Goal: Transaction & Acquisition: Purchase product/service

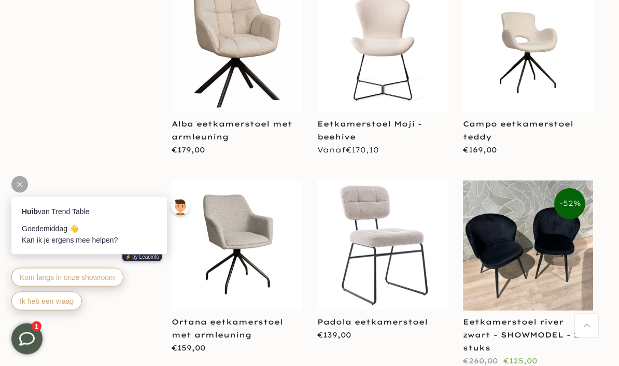
scroll to position [10204, 0]
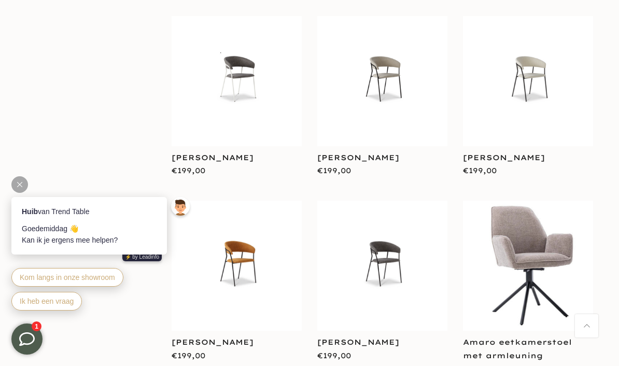
scroll to position [9433, 0]
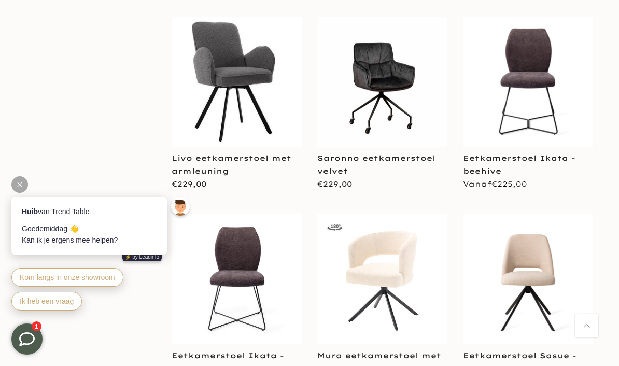
scroll to position [8628, 0]
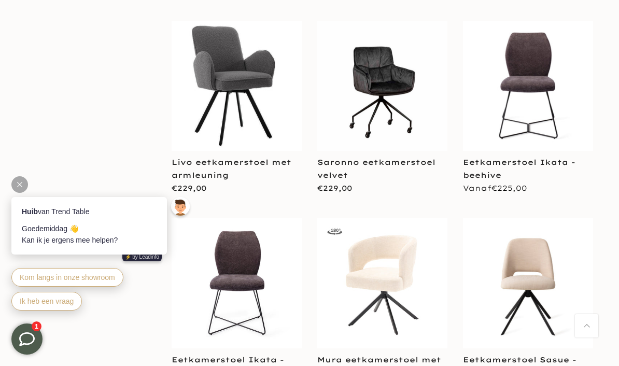
click at [380, 355] on link "Mura eetkamerstoel met armleuning" at bounding box center [379, 366] width 124 height 22
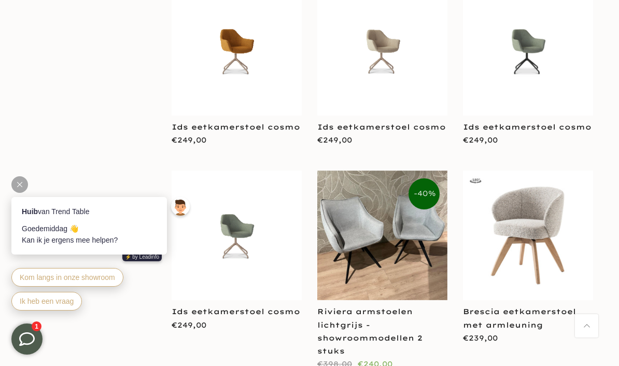
scroll to position [6593, 0]
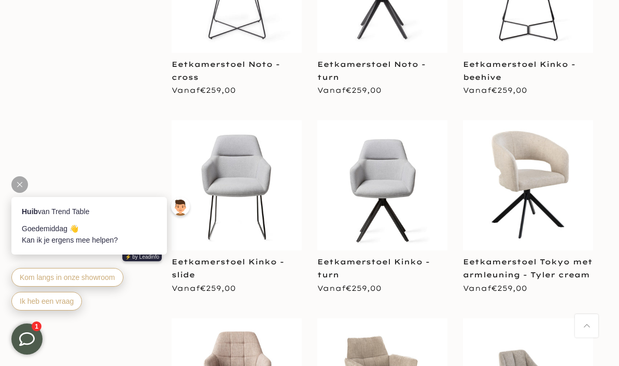
scroll to position [5680, 0]
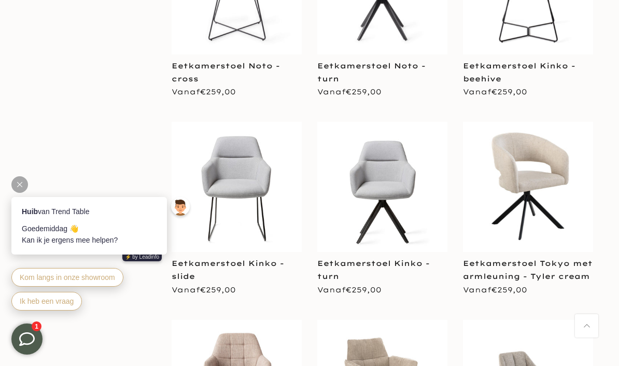
click at [515, 259] on link "Eetkamerstoel Tokyo met armleuning - Tyler cream" at bounding box center [528, 270] width 130 height 22
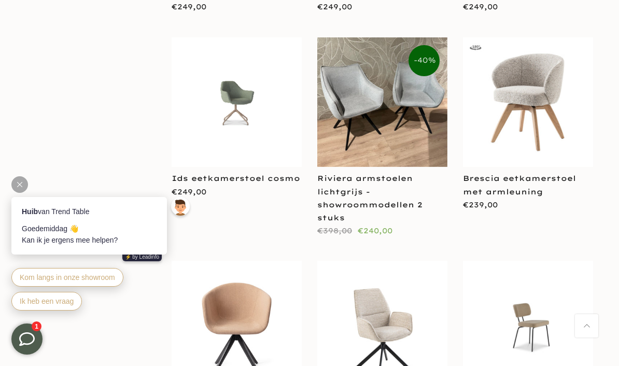
scroll to position [6744, 0]
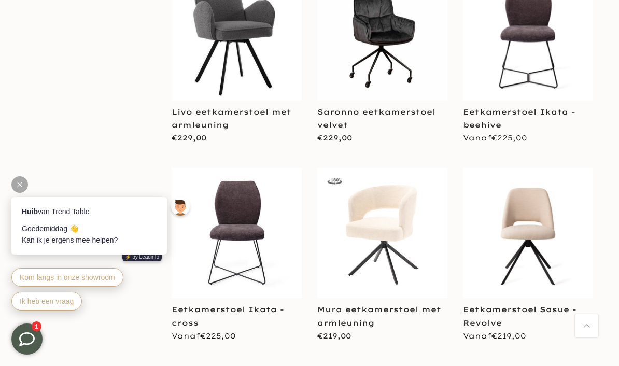
scroll to position [8679, 0]
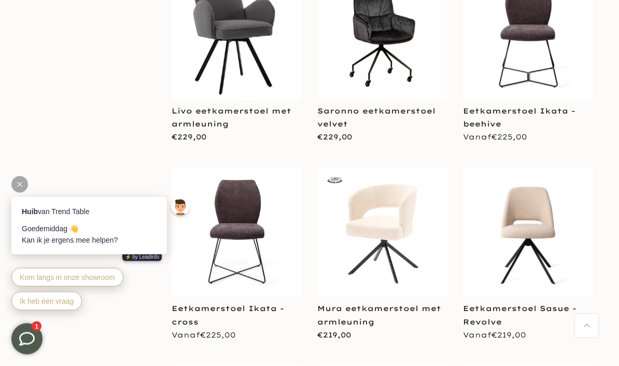
click at [365, 304] on link "Mura eetkamerstoel met armleuning" at bounding box center [379, 315] width 124 height 22
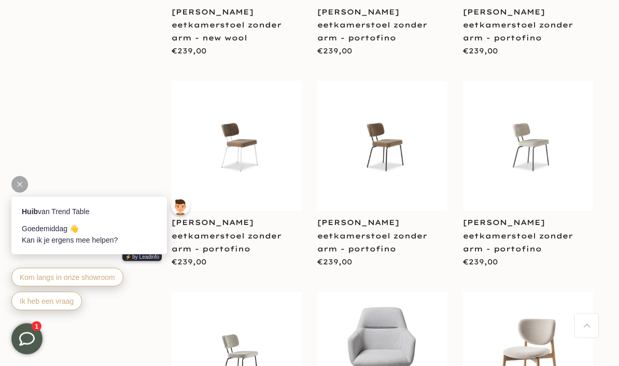
scroll to position [7678, 0]
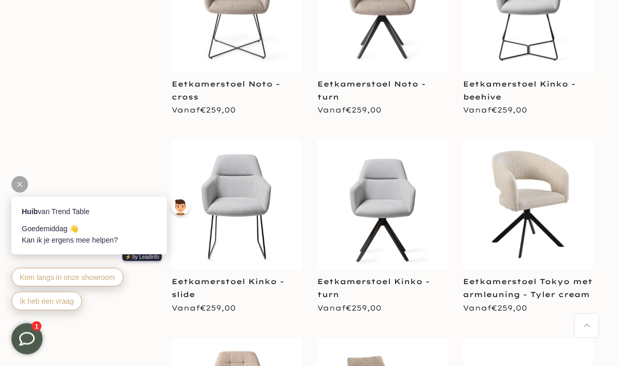
scroll to position [5661, 0]
click at [544, 277] on link "Eetkamerstoel Tokyo met armleuning - Tyler cream" at bounding box center [528, 288] width 130 height 22
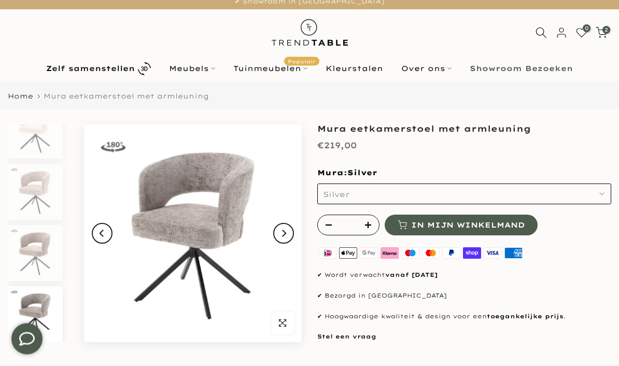
scroll to position [9, 0]
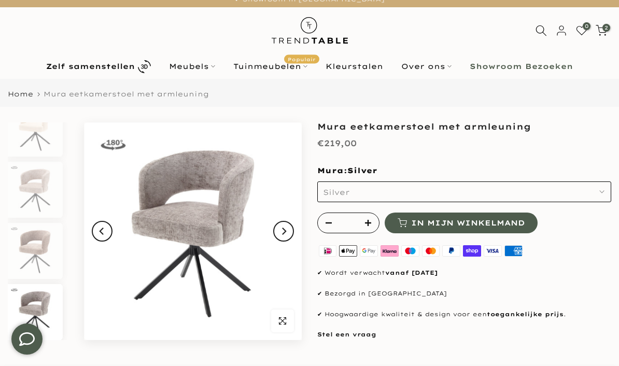
click at [607, 189] on button "Silver" at bounding box center [464, 191] width 294 height 21
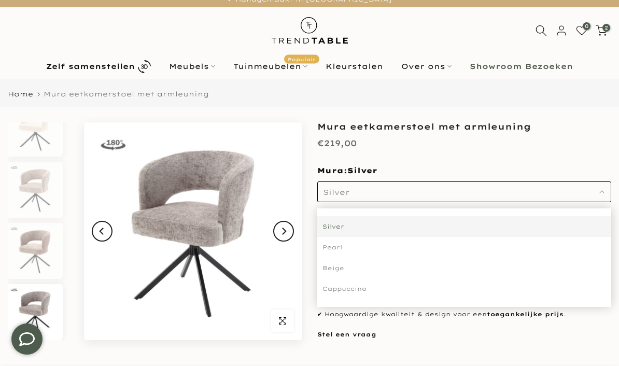
click at [344, 266] on div "Beige" at bounding box center [464, 268] width 294 height 21
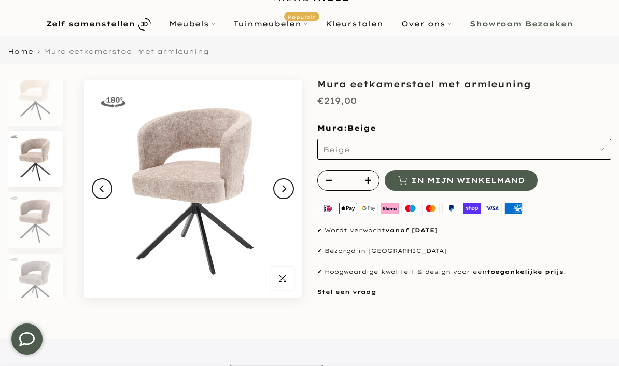
scroll to position [9, 0]
click at [608, 147] on button "Beige" at bounding box center [464, 149] width 294 height 21
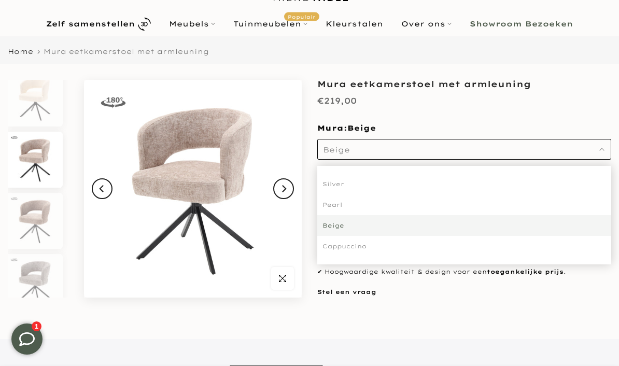
click at [344, 205] on div "Pearl" at bounding box center [464, 204] width 294 height 21
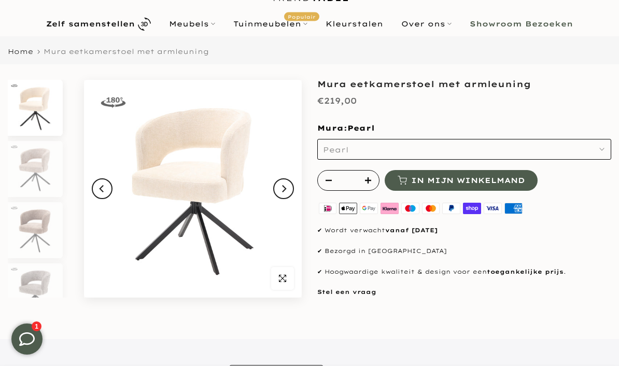
click at [604, 148] on button "Pearl" at bounding box center [464, 149] width 294 height 21
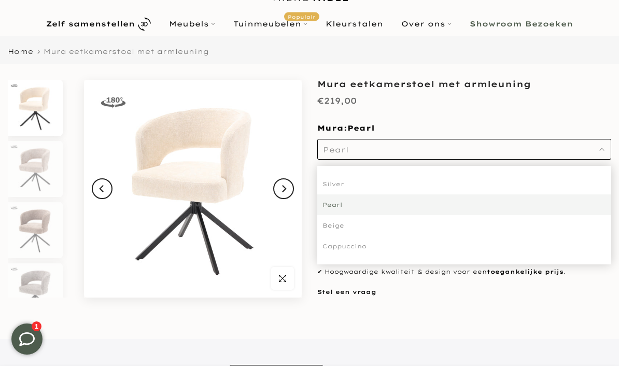
click at [343, 183] on div "Silver" at bounding box center [464, 184] width 294 height 21
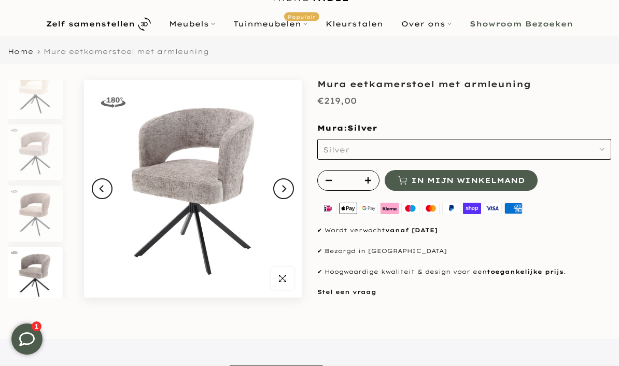
scroll to position [22, 0]
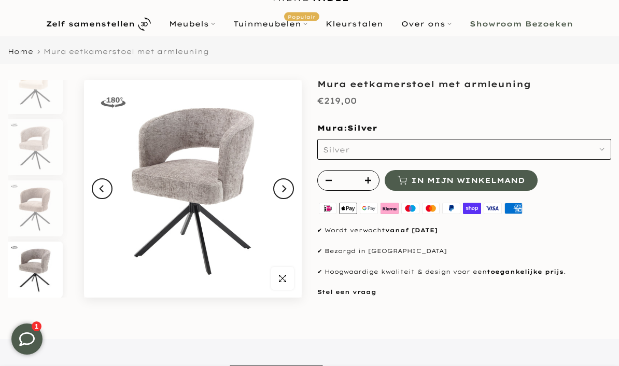
click at [606, 145] on button "Silver" at bounding box center [464, 149] width 294 height 21
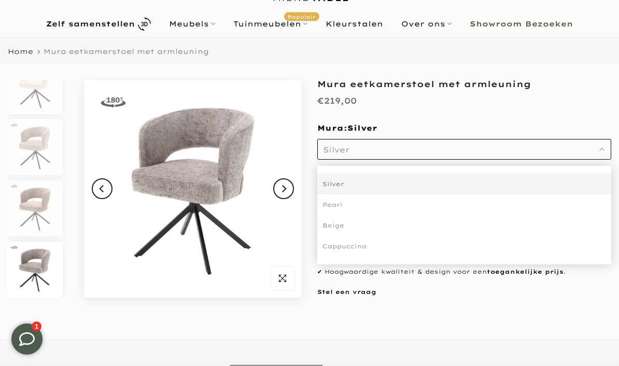
click at [345, 222] on div "Beige" at bounding box center [464, 225] width 294 height 21
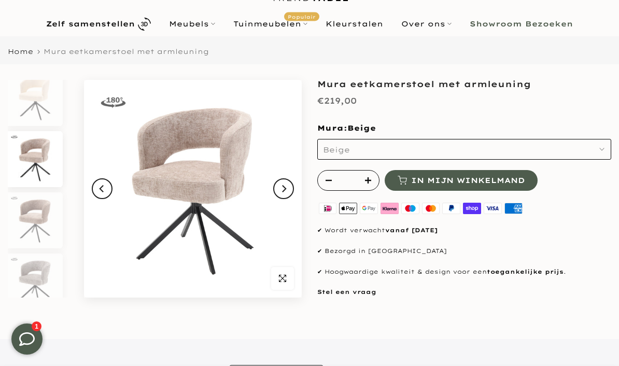
scroll to position [9, 0]
click at [284, 277] on icon "button" at bounding box center [282, 278] width 7 height 8
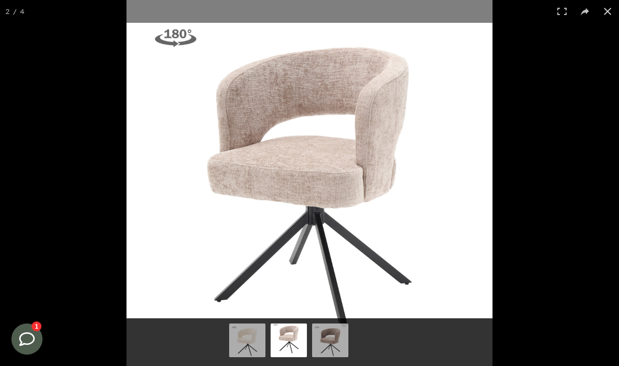
click at [614, 13] on button at bounding box center [607, 11] width 23 height 23
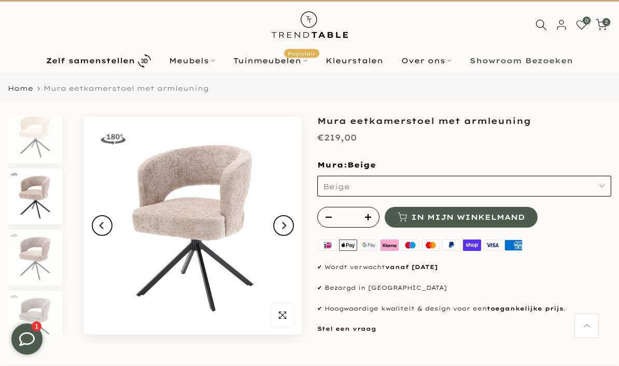
scroll to position [0, 0]
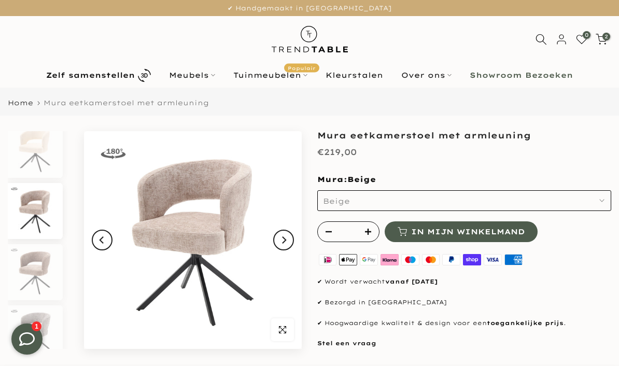
click at [604, 197] on button "Beige" at bounding box center [464, 200] width 294 height 21
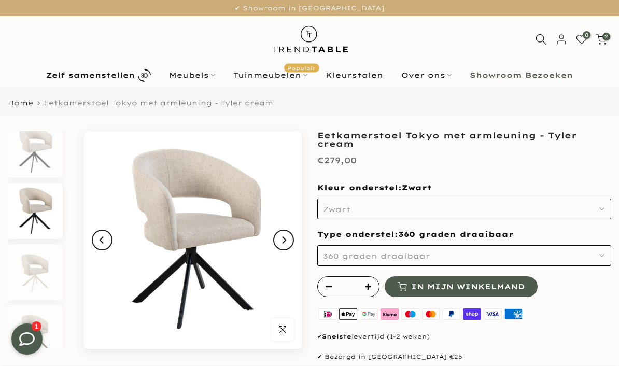
click at [179, 232] on img at bounding box center [193, 240] width 218 height 218
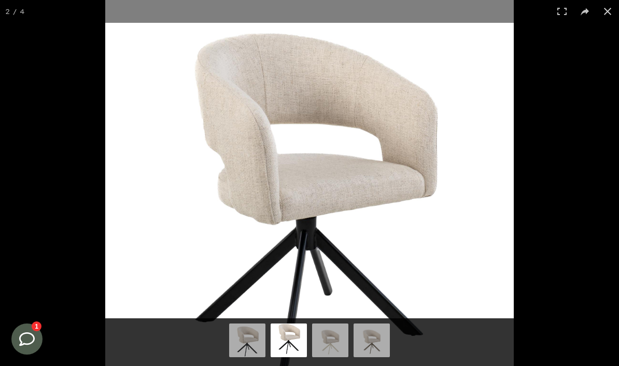
click at [609, 17] on button at bounding box center [607, 11] width 23 height 23
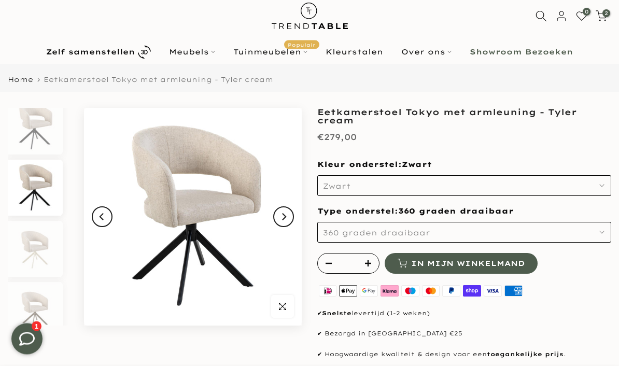
scroll to position [15, 0]
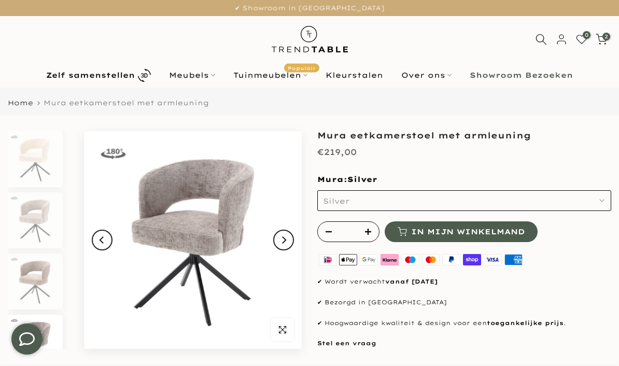
scroll to position [22, 0]
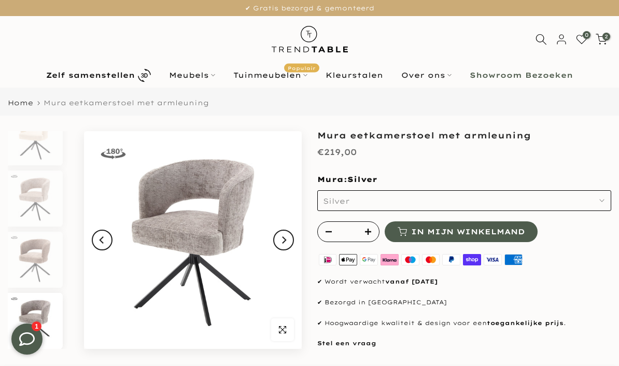
click at [598, 194] on button "Silver" at bounding box center [464, 200] width 294 height 21
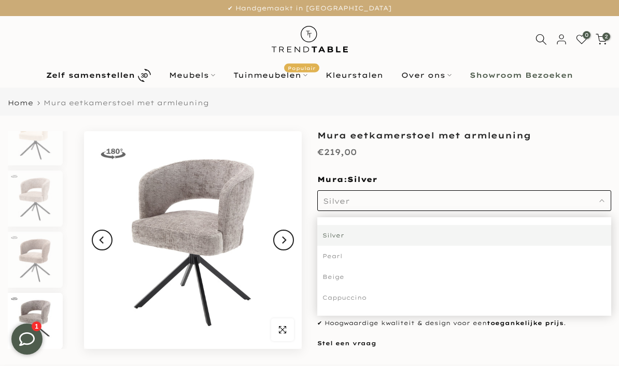
click at [338, 279] on div "Beige" at bounding box center [464, 276] width 294 height 21
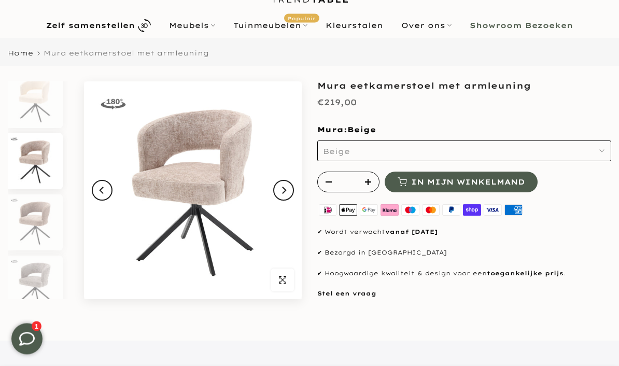
scroll to position [50, 0]
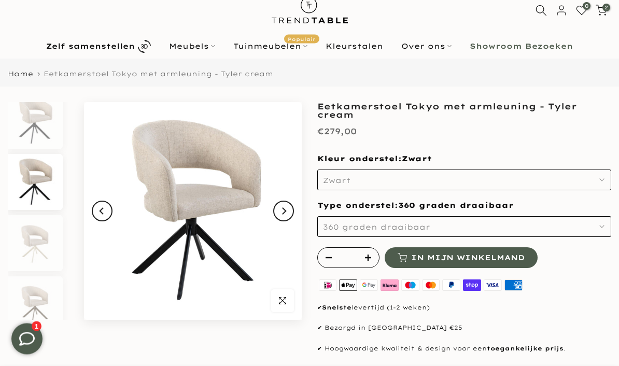
scroll to position [29, 0]
click at [610, 223] on button "360 graden draaibaar" at bounding box center [464, 226] width 294 height 21
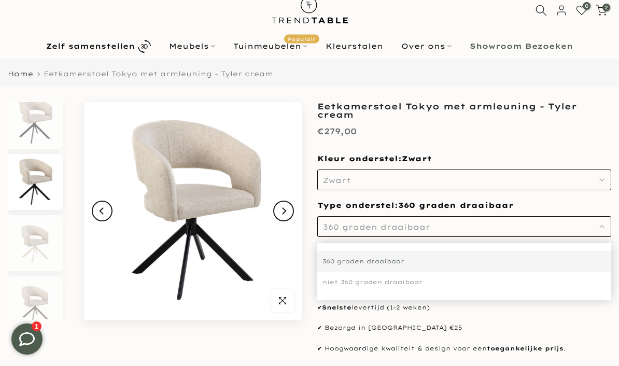
click at [425, 282] on div "niet 360 graden draaibaar" at bounding box center [464, 282] width 294 height 21
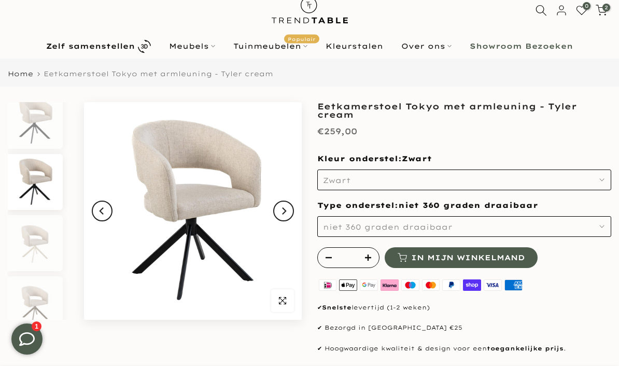
scroll to position [72, 0]
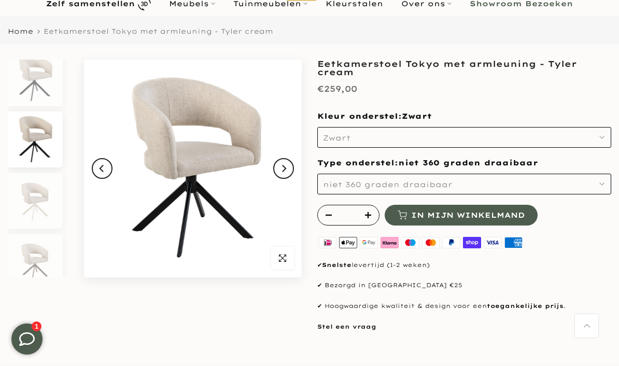
click at [605, 187] on button "niet 360 graden draaibaar" at bounding box center [464, 184] width 294 height 21
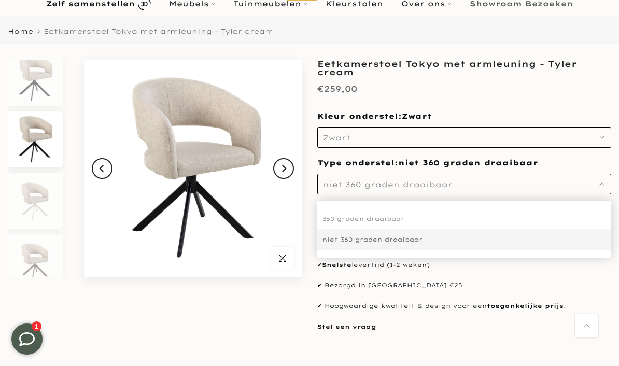
click at [406, 219] on div "360 graden draaibaar" at bounding box center [464, 218] width 294 height 21
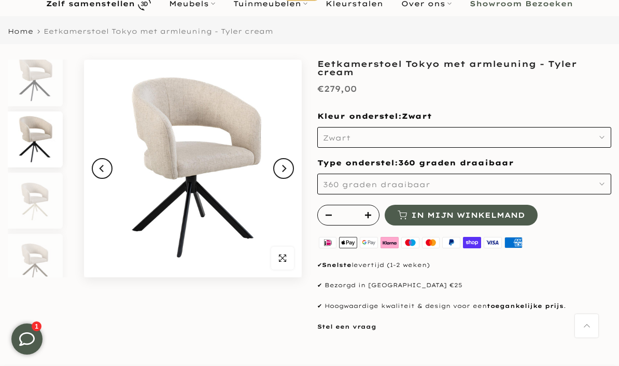
click at [605, 184] on button "360 graden draaibaar" at bounding box center [464, 184] width 294 height 21
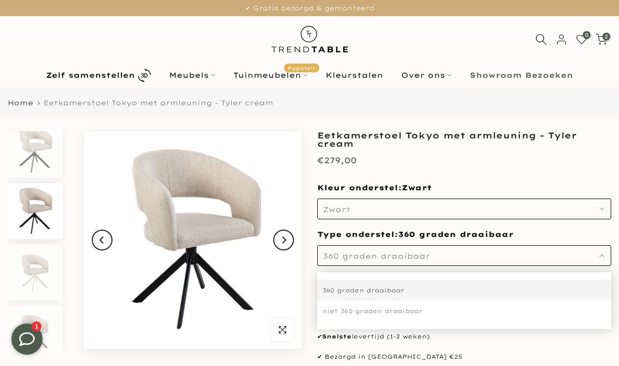
click at [291, 242] on button "Next" at bounding box center [283, 240] width 21 height 21
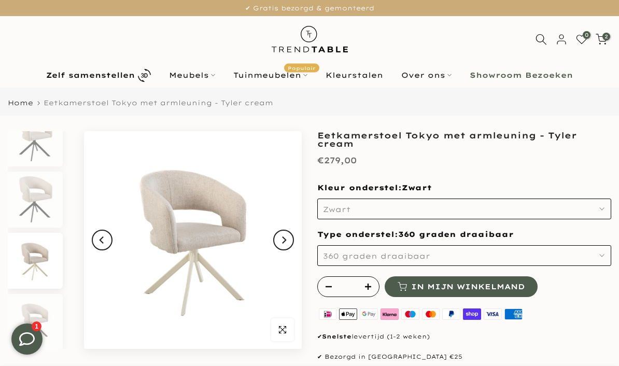
scroll to position [22, 0]
click at [291, 243] on button "Next" at bounding box center [283, 240] width 21 height 21
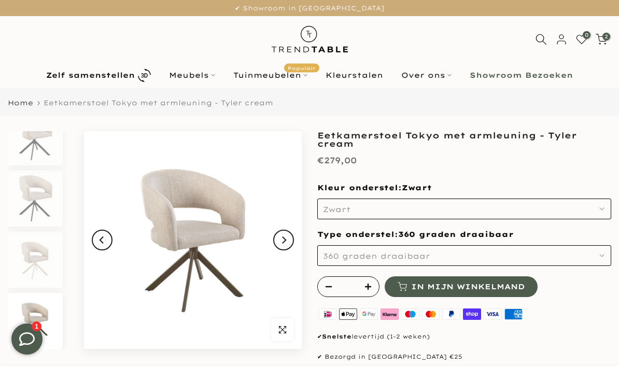
click at [290, 240] on button "Next" at bounding box center [283, 240] width 21 height 21
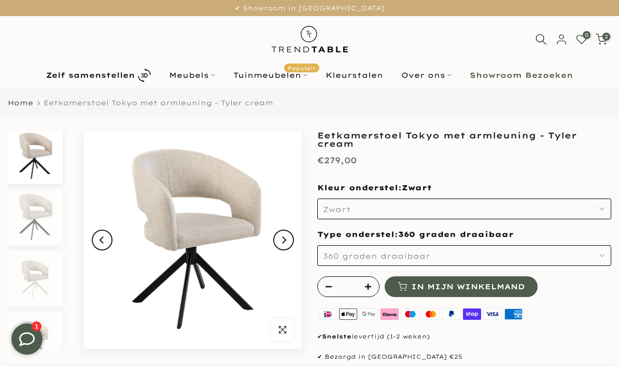
scroll to position [0, 0]
click at [289, 238] on button "Next" at bounding box center [283, 240] width 21 height 21
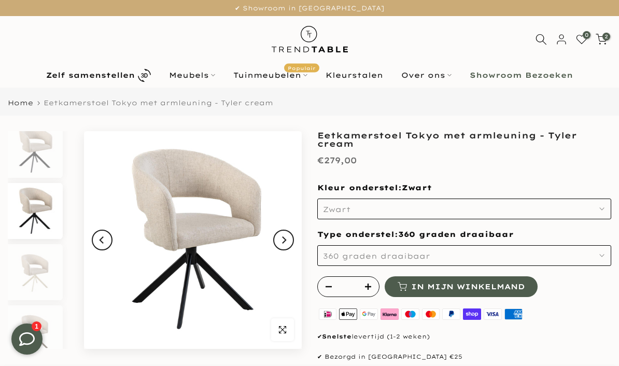
click at [288, 241] on button "Next" at bounding box center [283, 240] width 21 height 21
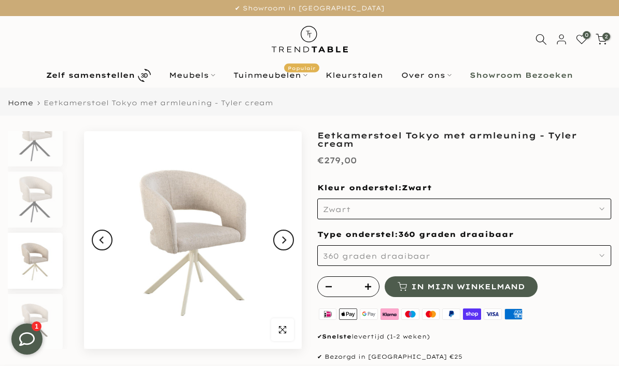
scroll to position [22, 0]
click at [288, 239] on button "Next" at bounding box center [283, 240] width 21 height 21
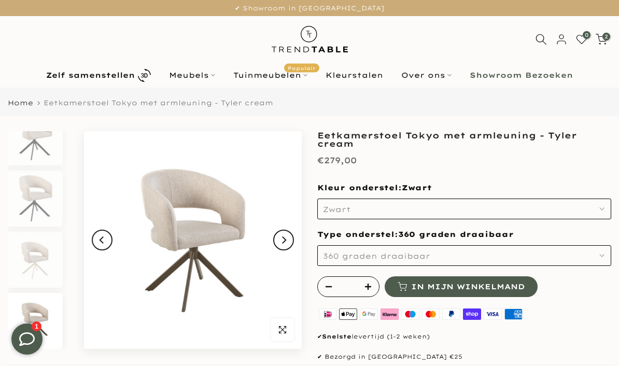
scroll to position [17, 0]
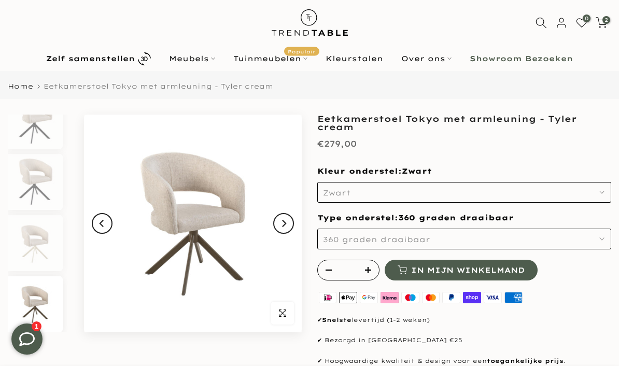
click at [128, 55] on b "Zelf samenstellen" at bounding box center [90, 58] width 89 height 7
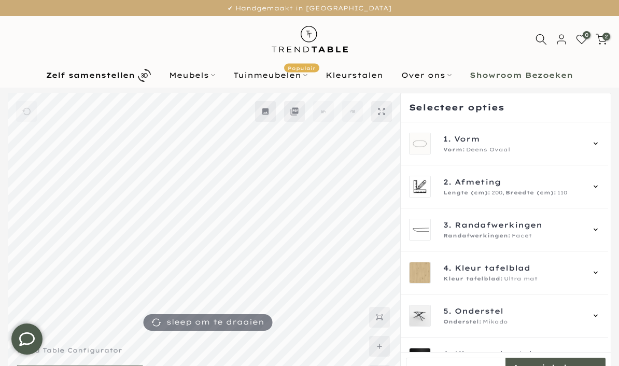
click at [600, 140] on icon at bounding box center [595, 143] width 8 height 8
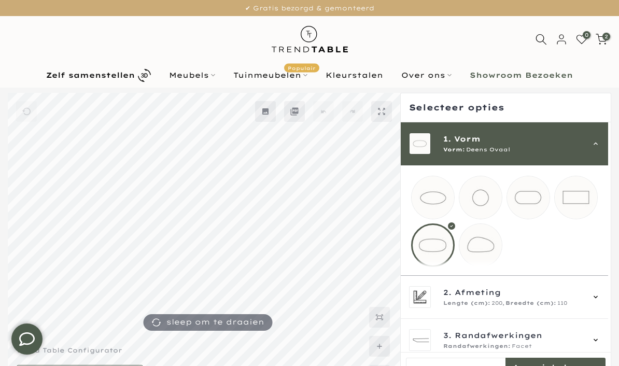
click at [535, 199] on mmq-loader at bounding box center [528, 197] width 43 height 43
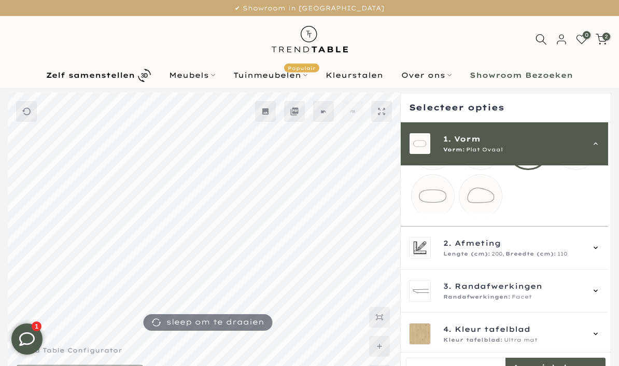
scroll to position [49, 0]
click at [600, 252] on icon at bounding box center [595, 248] width 8 height 8
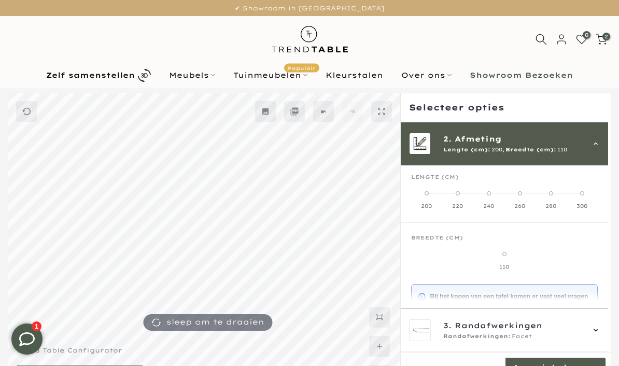
scroll to position [43, 0]
click at [433, 194] on label "200" at bounding box center [426, 201] width 31 height 21
click at [512, 256] on label "110" at bounding box center [504, 262] width 187 height 21
click at [600, 143] on icon at bounding box center [595, 143] width 8 height 8
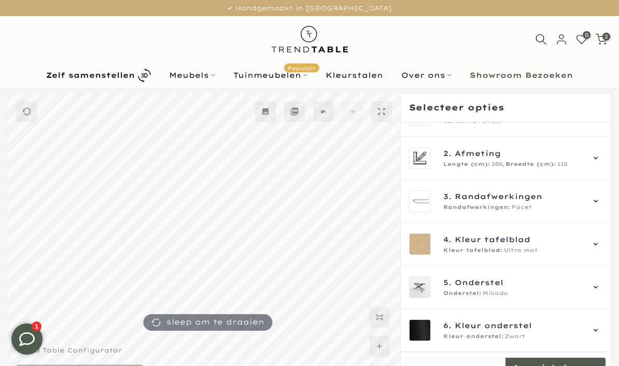
scroll to position [0, 0]
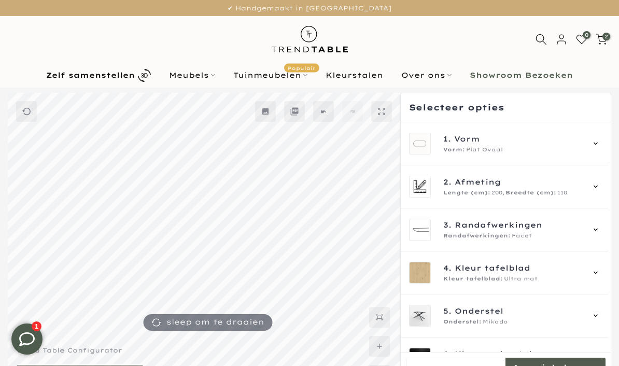
click at [600, 181] on div "2. Afmeting Lengte (cm): 200, Breedte (cm): 110" at bounding box center [504, 187] width 191 height 22
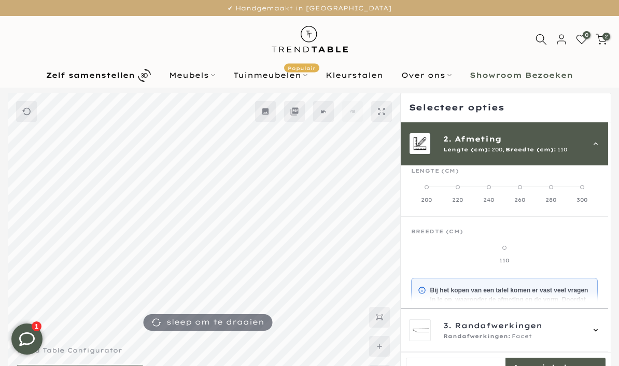
scroll to position [51, 0]
click at [513, 248] on label "110" at bounding box center [504, 254] width 187 height 21
click at [457, 234] on span "Breedte (cm)" at bounding box center [437, 231] width 52 height 7
click at [432, 187] on label "200" at bounding box center [426, 193] width 31 height 21
click at [483, 106] on mmq-formatted-message at bounding box center [456, 107] width 95 height 10
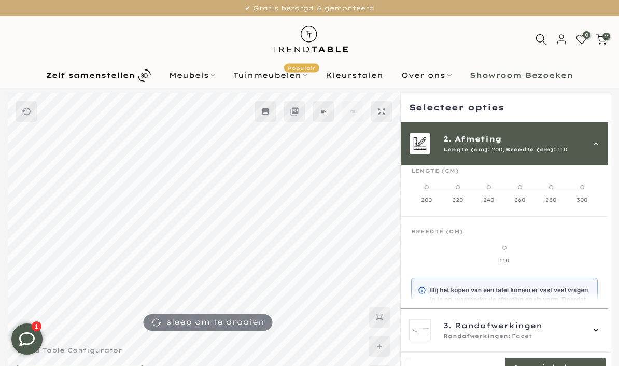
click at [426, 141] on img at bounding box center [419, 143] width 21 height 21
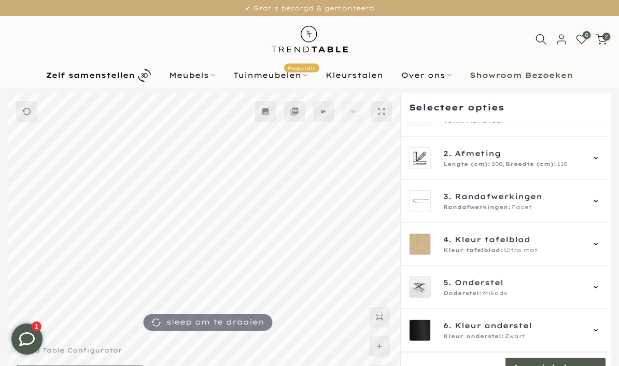
scroll to position [0, 0]
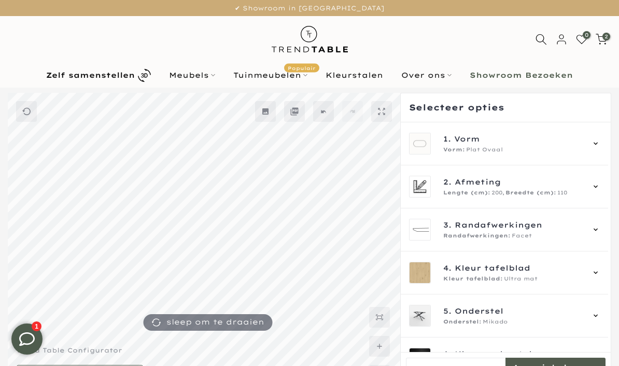
click at [482, 185] on span "Afmeting" at bounding box center [478, 181] width 46 height 11
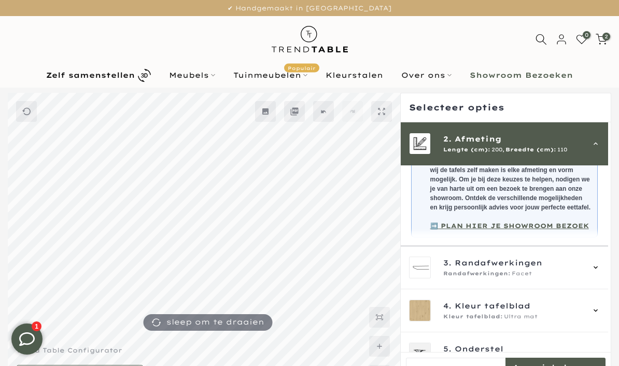
scroll to position [195, 0]
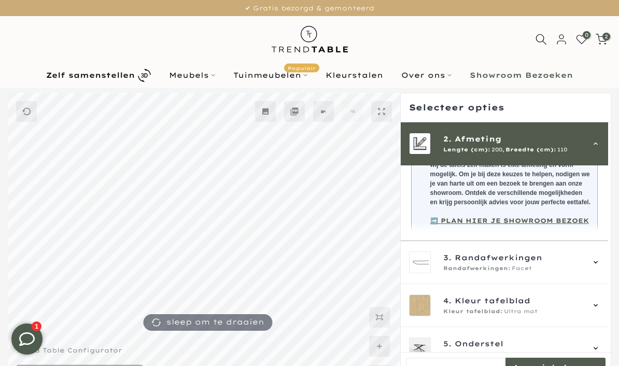
click at [600, 266] on icon at bounding box center [595, 262] width 8 height 8
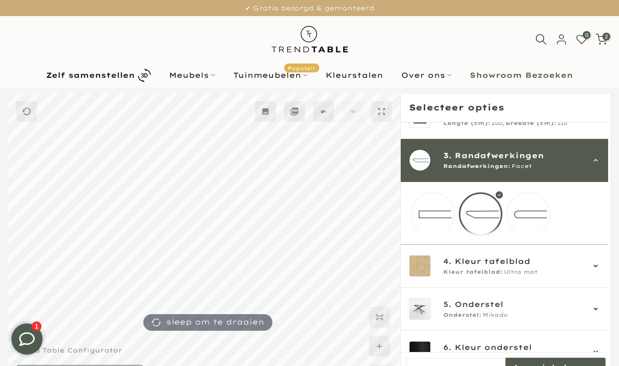
scroll to position [59, 0]
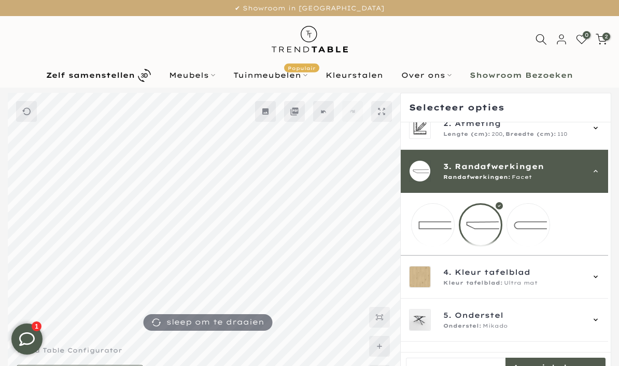
click at [534, 225] on mmq-loader at bounding box center [528, 225] width 43 height 43
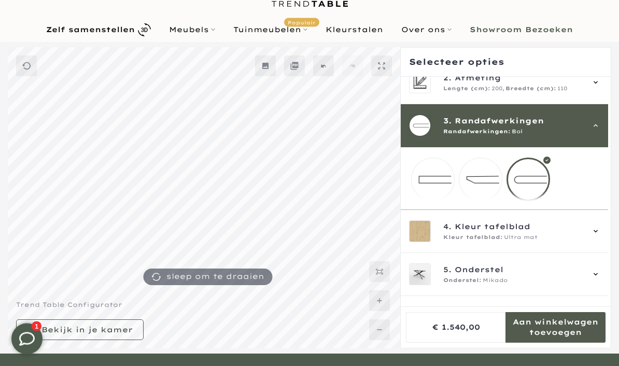
scroll to position [47, 0]
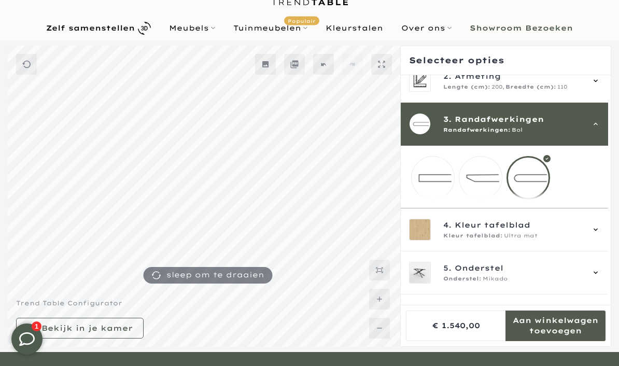
click at [605, 235] on div "4. Kleur tafelblad Kleur tafelblad: Ultra mat" at bounding box center [504, 229] width 207 height 43
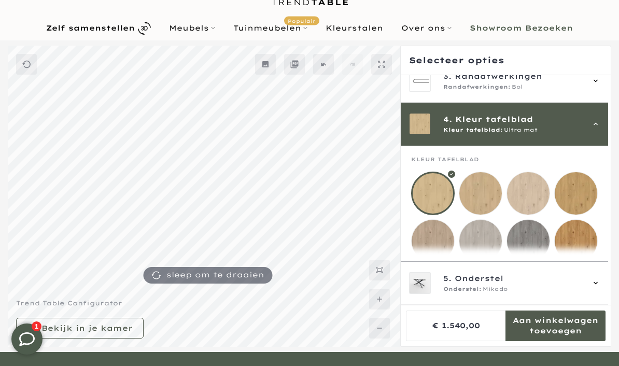
scroll to position [129, 0]
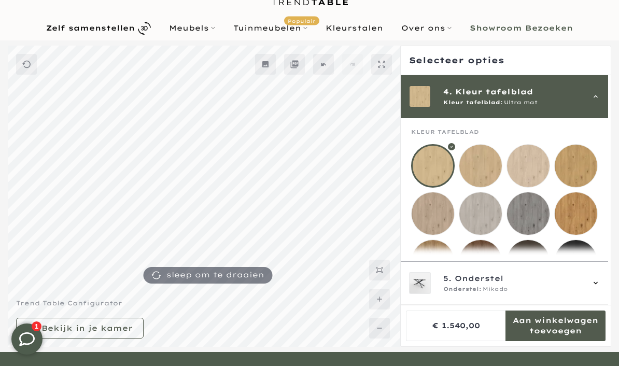
click at [485, 167] on mmq-loader at bounding box center [480, 166] width 43 height 43
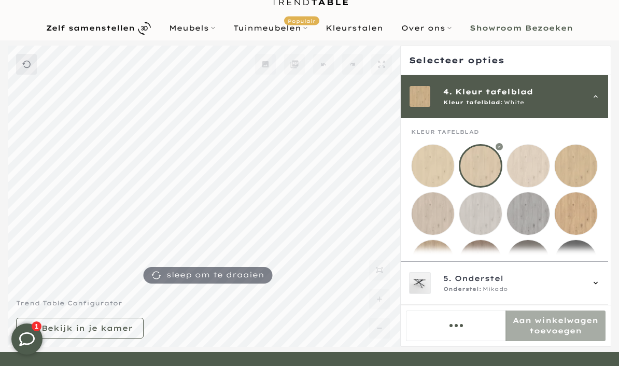
scroll to position [90, 0]
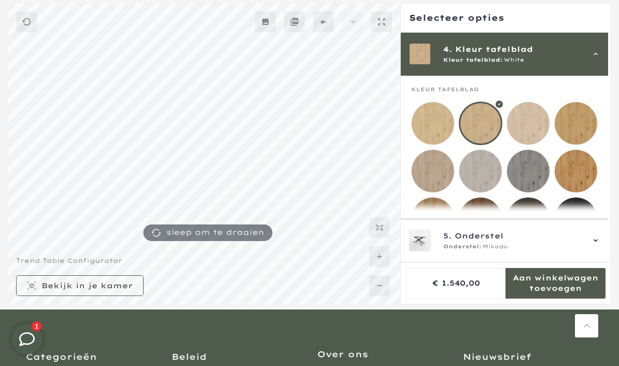
click at [435, 173] on mmq-loader at bounding box center [433, 171] width 43 height 43
click at [587, 120] on mmq-loader at bounding box center [576, 123] width 43 height 43
click at [438, 174] on mmq-loader at bounding box center [433, 171] width 43 height 43
click at [486, 124] on mmq-loader at bounding box center [480, 123] width 43 height 43
click at [531, 123] on mmq-loader at bounding box center [528, 123] width 43 height 43
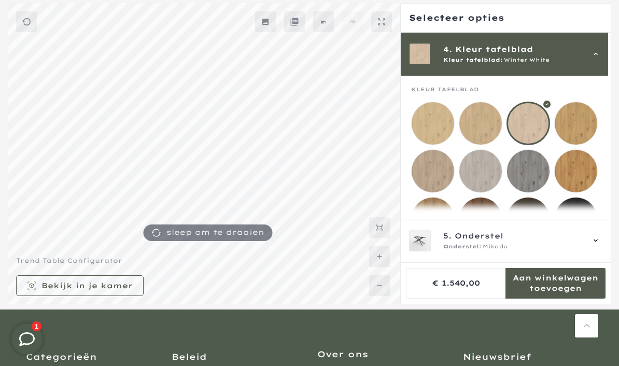
click at [435, 173] on mmq-loader at bounding box center [433, 171] width 43 height 43
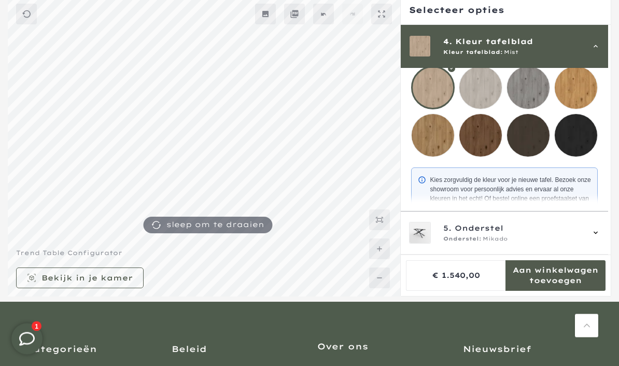
scroll to position [97, 0]
click at [605, 254] on div "5. Onderstel Onderstel: Mikado" at bounding box center [504, 232] width 207 height 43
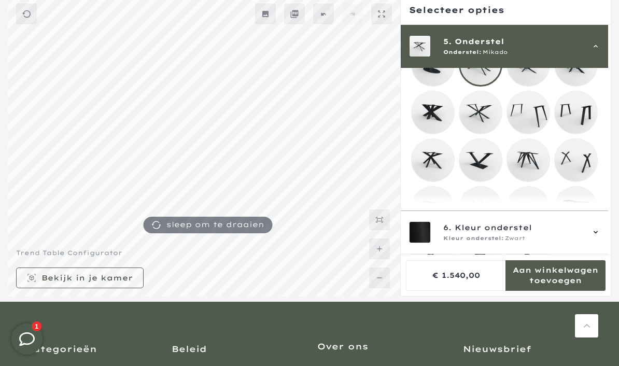
scroll to position [207, 0]
click at [488, 211] on mmq-loader at bounding box center [480, 208] width 43 height 43
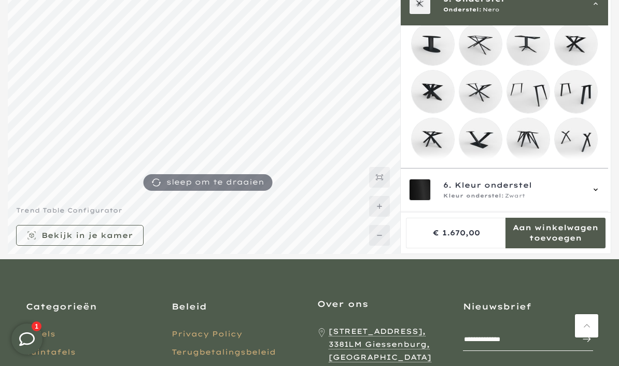
scroll to position [186, 0]
click at [438, 143] on mmq-loader at bounding box center [433, 139] width 43 height 43
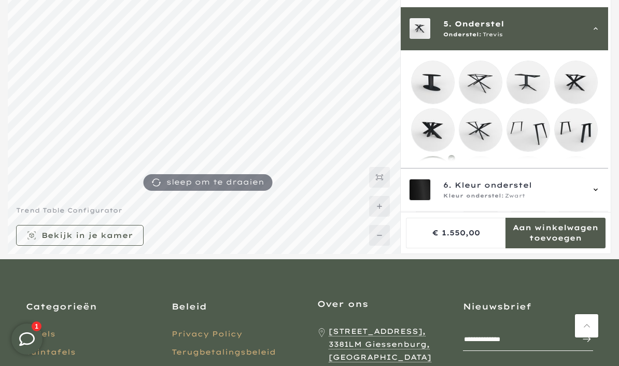
scroll to position [147, 0]
click at [433, 82] on mmq-loader at bounding box center [433, 82] width 43 height 43
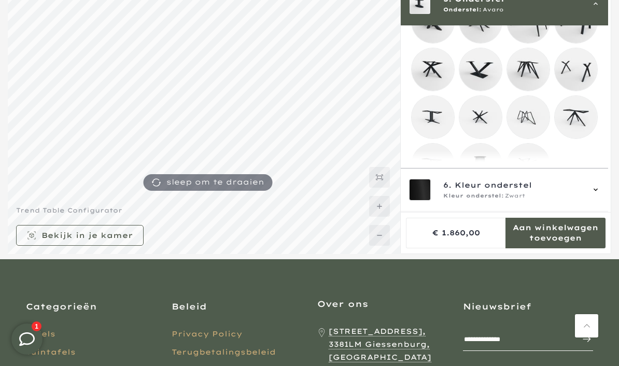
scroll to position [254, 0]
click at [584, 122] on mmq-loader at bounding box center [576, 118] width 43 height 43
click at [436, 172] on mmq-loader at bounding box center [433, 166] width 43 height 43
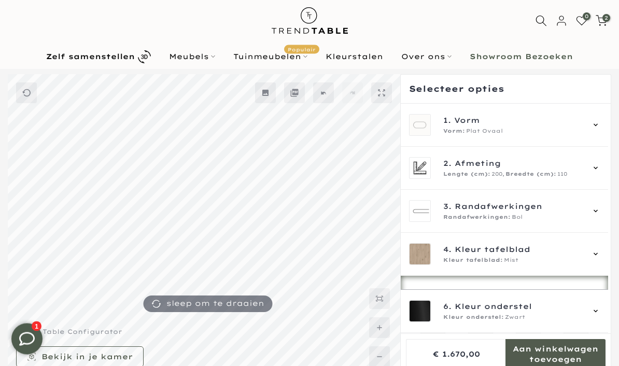
scroll to position [13, 0]
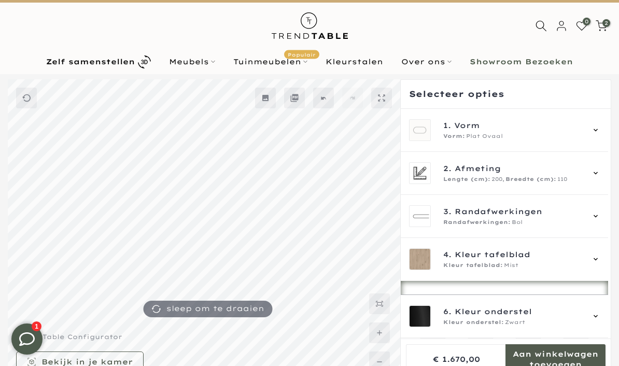
click at [598, 173] on icon at bounding box center [595, 173] width 8 height 8
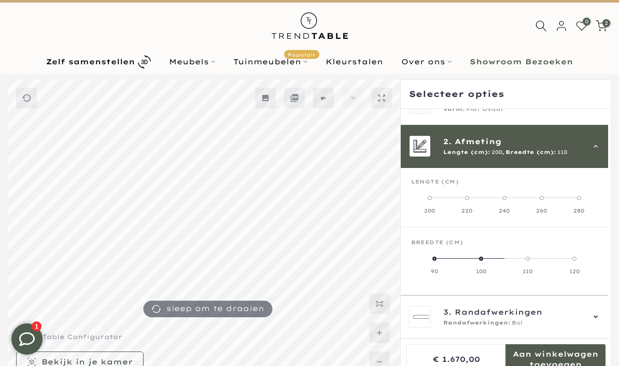
scroll to position [0, 0]
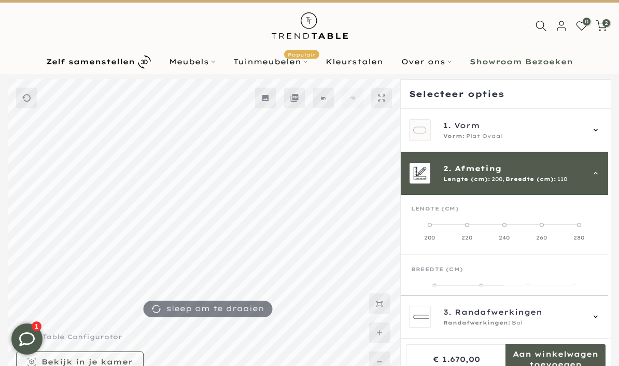
click at [606, 127] on div "1. Vorm Vorm: Plat Ovaal" at bounding box center [504, 130] width 207 height 43
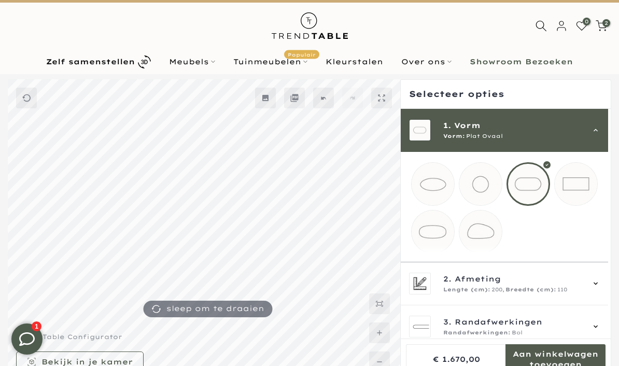
click at [440, 232] on mmq-loader at bounding box center [433, 231] width 43 height 43
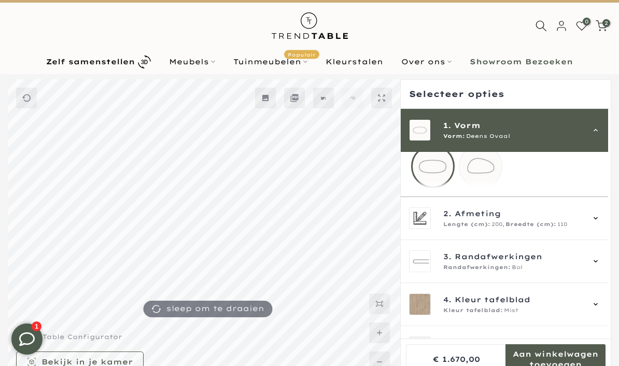
scroll to position [66, 0]
click at [600, 222] on icon at bounding box center [595, 218] width 8 height 8
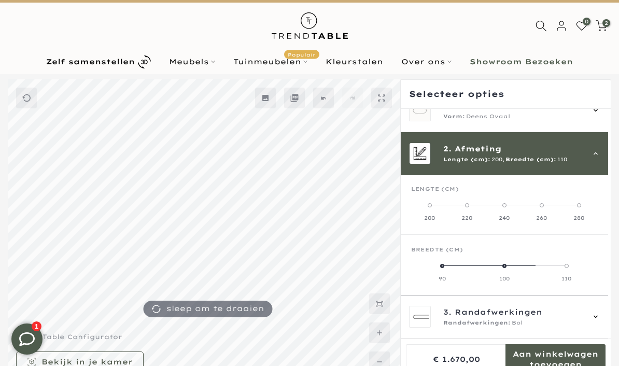
scroll to position [43, 0]
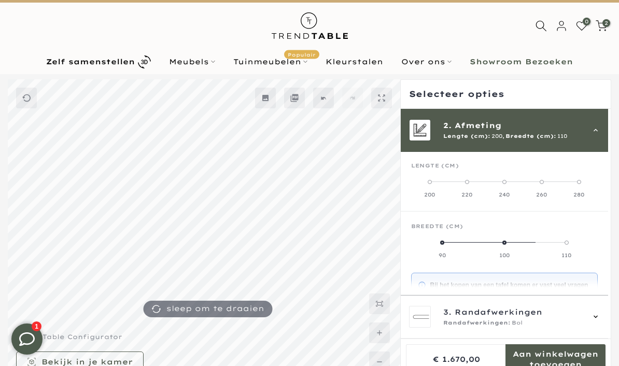
click at [443, 187] on label "200" at bounding box center [429, 188] width 37 height 21
click at [444, 202] on mmq-components-mapper at bounding box center [504, 182] width 207 height 60
click at [436, 191] on label "200" at bounding box center [429, 188] width 37 height 21
click at [451, 242] on label "90" at bounding box center [442, 248] width 62 height 21
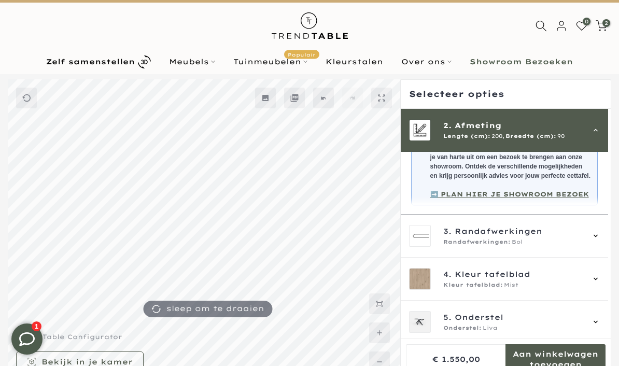
scroll to position [215, 0]
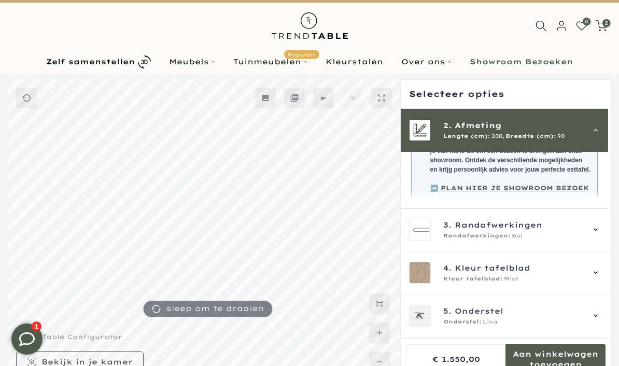
click at [607, 236] on div "3. Randafwerkingen Randafwerkingen: Bol" at bounding box center [504, 229] width 207 height 43
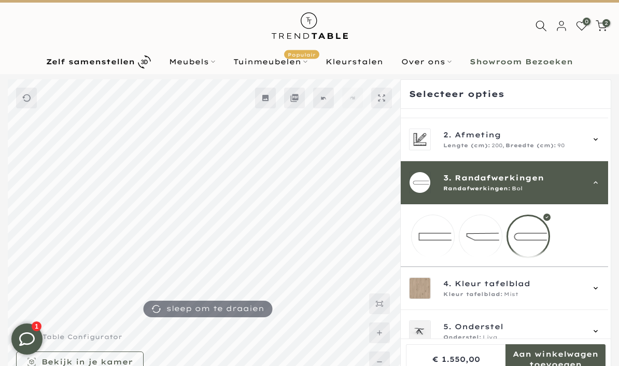
scroll to position [58, 0]
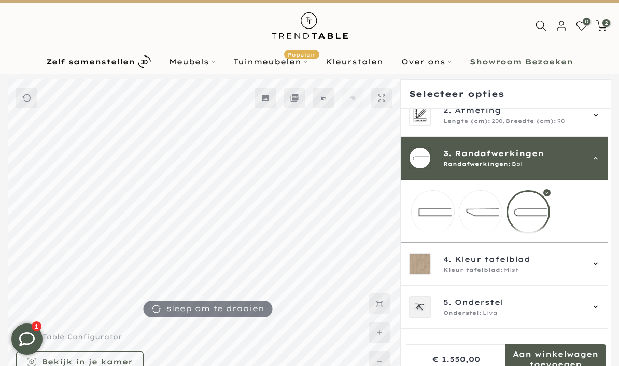
click at [536, 208] on div at bounding box center [528, 212] width 44 height 44
click at [607, 268] on div "4. Kleur tafelblad Kleur tafelblad: Mist" at bounding box center [504, 264] width 207 height 43
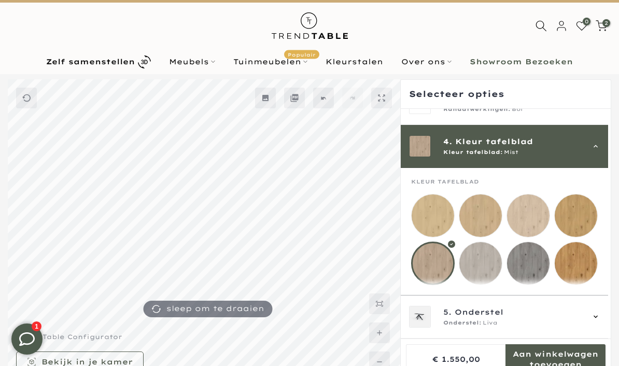
scroll to position [129, 0]
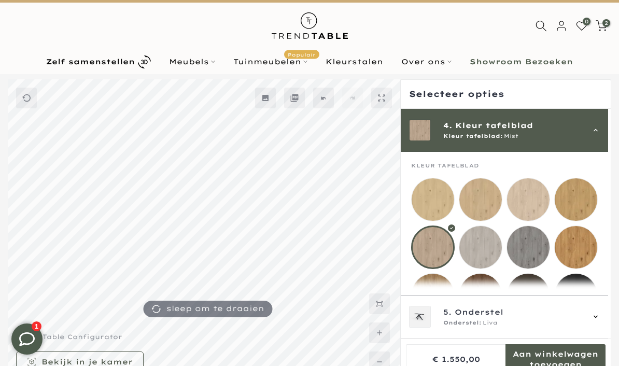
click at [435, 244] on div at bounding box center [433, 247] width 44 height 44
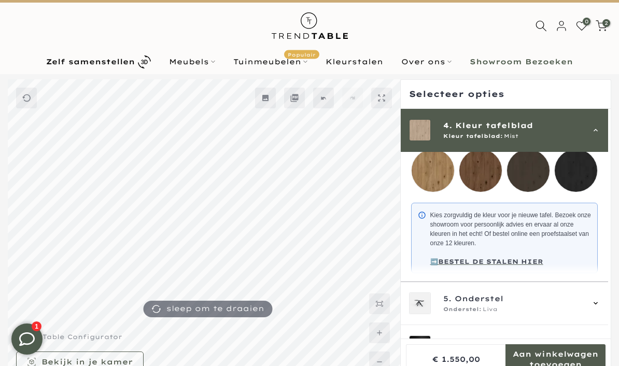
scroll to position [253, 0]
click at [606, 312] on div "5. Onderstel Onderstel: Liva" at bounding box center [504, 303] width 207 height 43
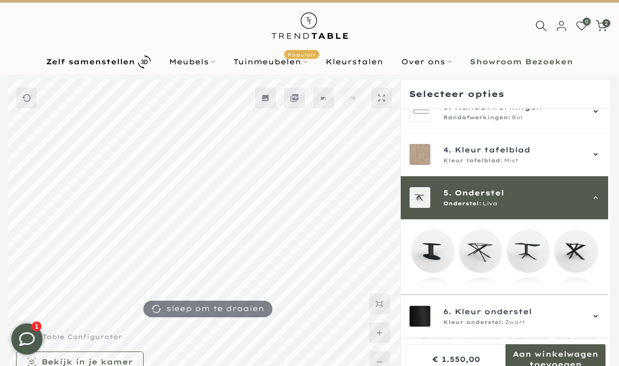
scroll to position [172, 0]
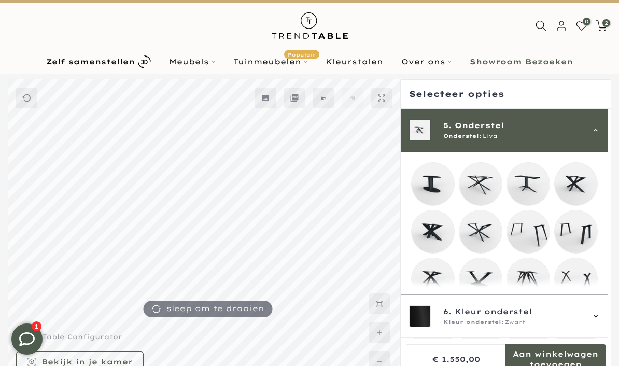
click at [485, 182] on mmq-loader at bounding box center [480, 184] width 43 height 43
click at [539, 282] on mmq-loader at bounding box center [528, 279] width 43 height 43
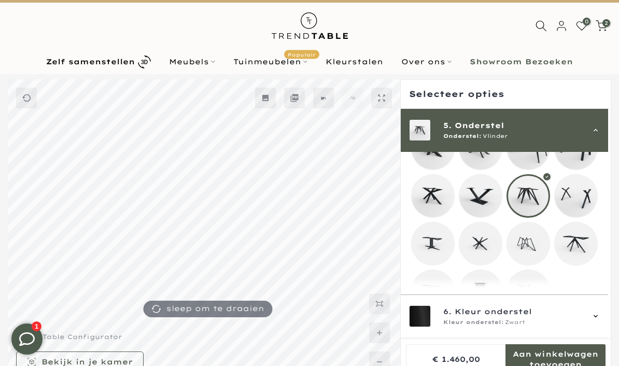
scroll to position [254, 0]
click at [437, 245] on mmq-loader at bounding box center [433, 244] width 43 height 43
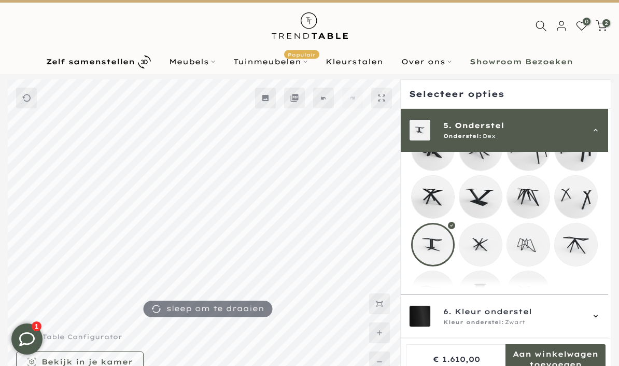
click at [437, 296] on mmq-loader at bounding box center [433, 292] width 43 height 43
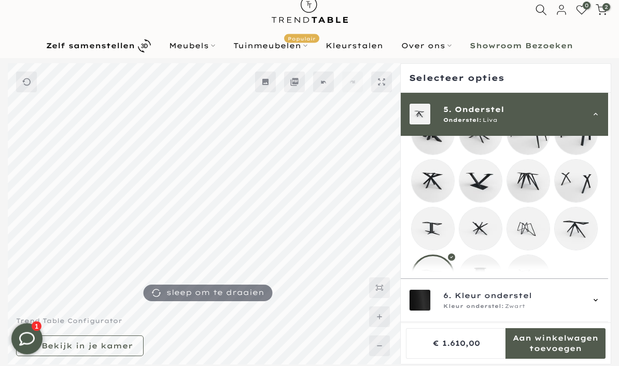
scroll to position [27, 0]
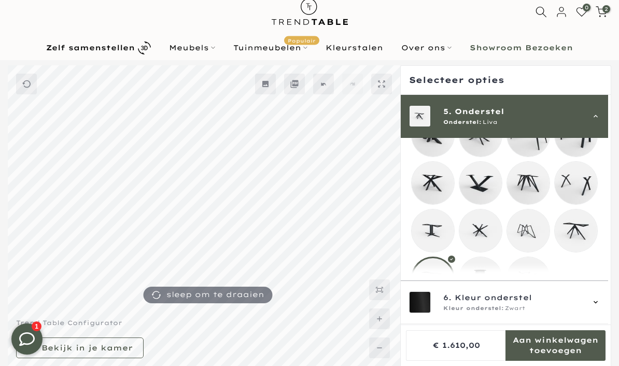
click at [605, 324] on div "6. Kleur onderstel Kleur onderstel: Zwart" at bounding box center [504, 302] width 207 height 43
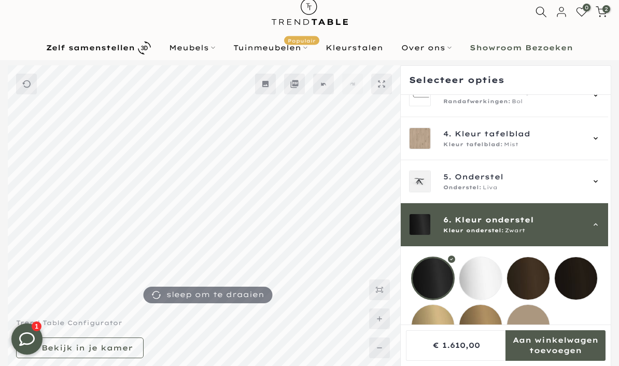
scroll to position [107, 0]
click at [434, 280] on div at bounding box center [433, 279] width 44 height 44
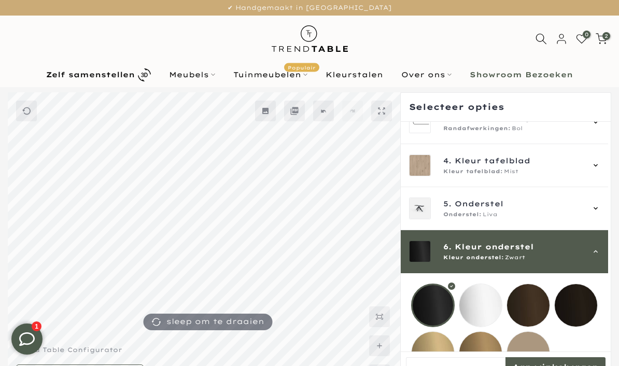
scroll to position [0, 0]
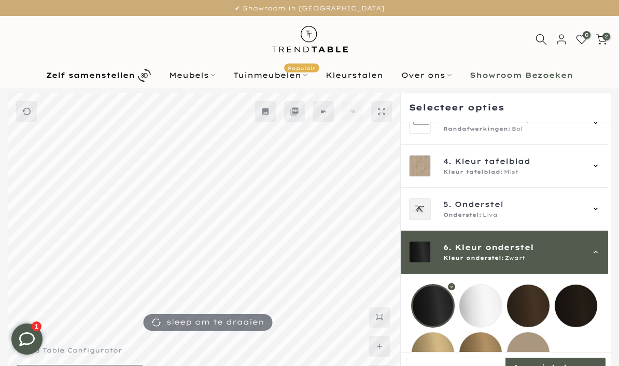
click at [606, 207] on div "5. Onderstel Onderstel: Liva" at bounding box center [504, 209] width 207 height 43
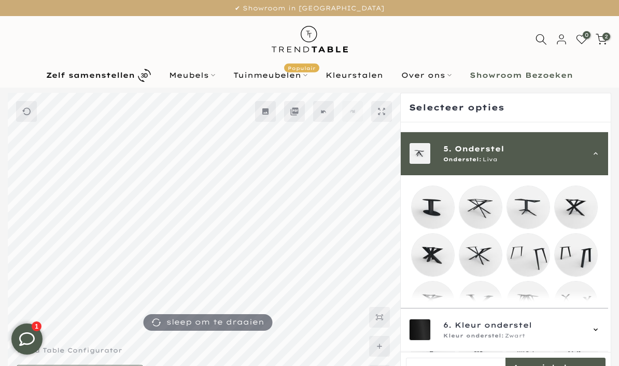
scroll to position [172, 0]
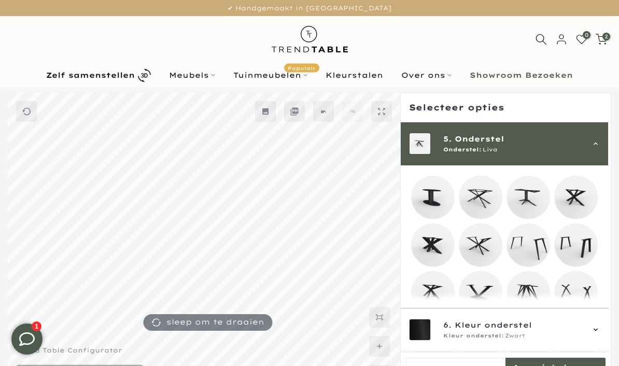
click at [531, 197] on mmq-loader at bounding box center [528, 197] width 43 height 43
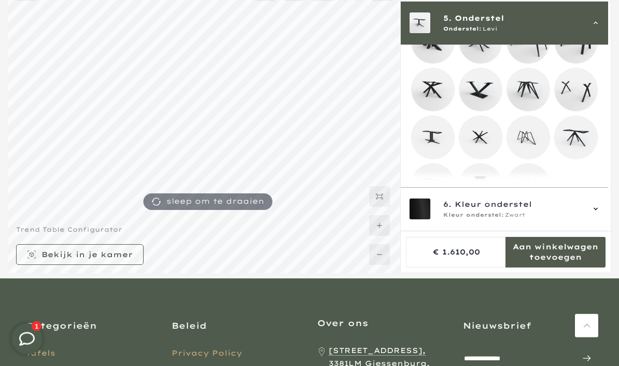
scroll to position [121, 0]
click at [484, 141] on mmq-loader at bounding box center [480, 137] width 43 height 43
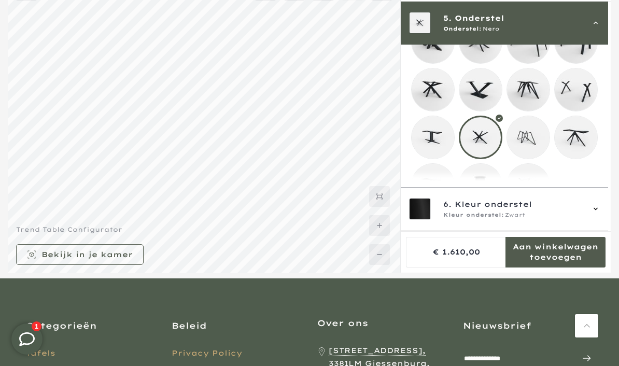
scroll to position [93, 0]
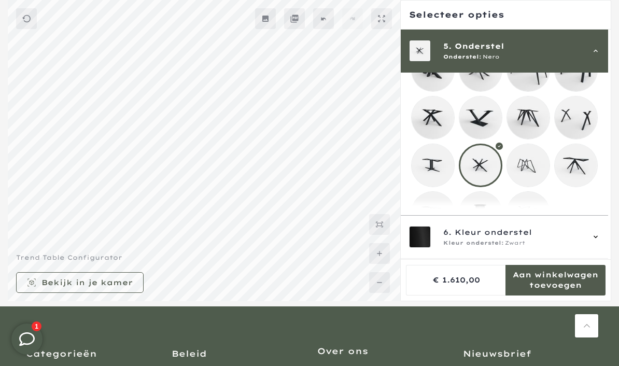
click at [434, 116] on mmq-loader at bounding box center [433, 117] width 43 height 43
click at [586, 165] on mmq-loader at bounding box center [576, 165] width 43 height 43
click at [434, 219] on mmq-loader at bounding box center [433, 213] width 43 height 43
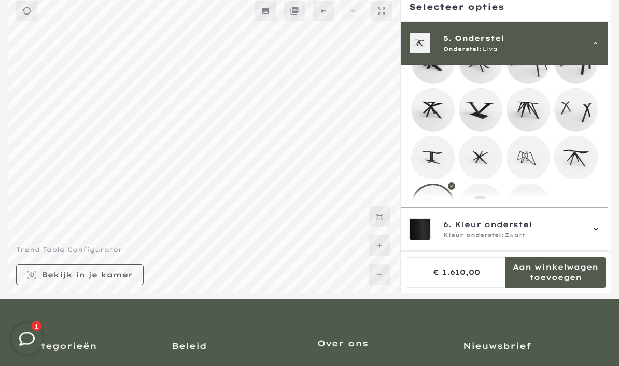
scroll to position [100, 0]
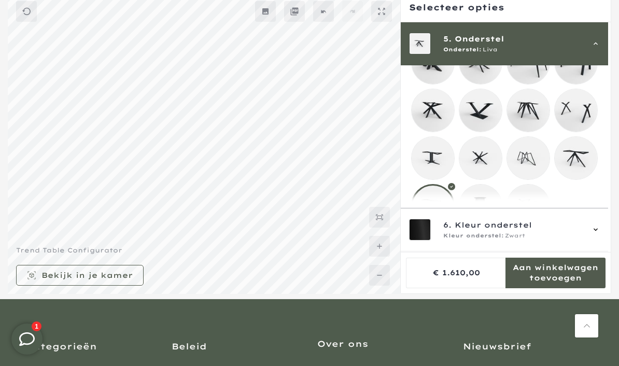
click at [566, 283] on mmq-formatted-message at bounding box center [555, 272] width 100 height 21
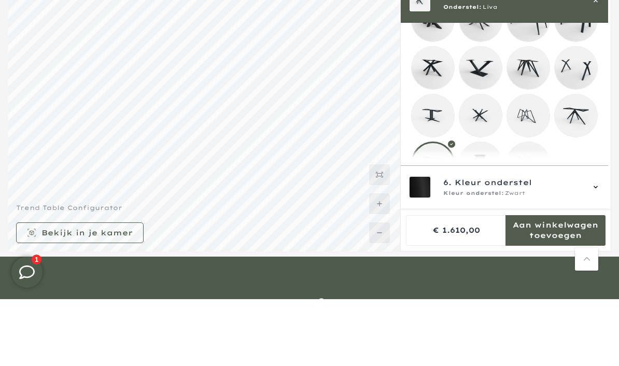
scroll to position [143, 0]
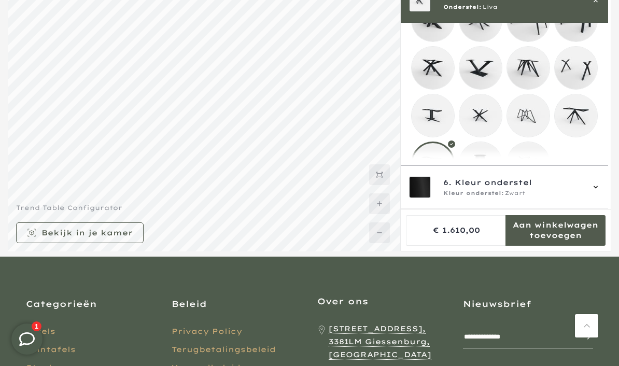
scroll to position [93, 0]
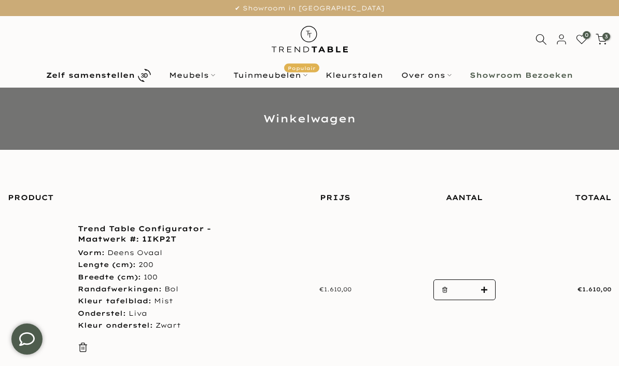
click at [606, 34] on span "3" at bounding box center [606, 37] width 8 height 8
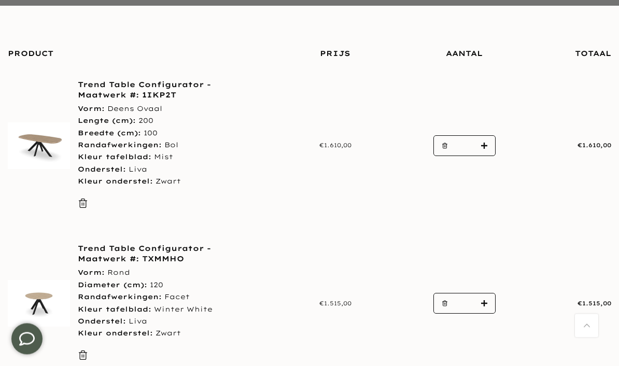
scroll to position [144, 0]
click at [445, 300] on icon "button" at bounding box center [445, 303] width 6 height 6
type input "*"
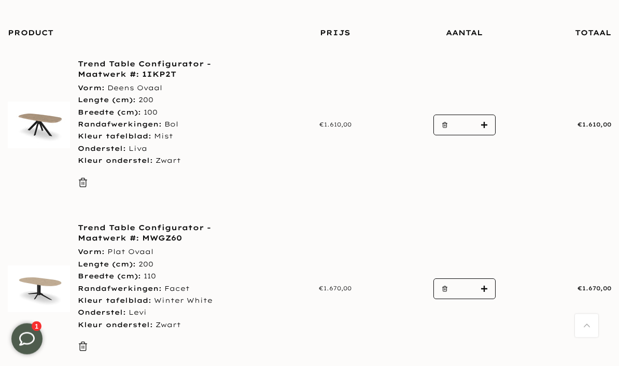
scroll to position [165, 0]
